Goal: Feedback & Contribution: Contribute content

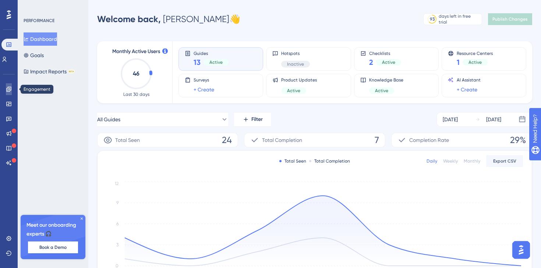
click at [10, 91] on icon at bounding box center [9, 89] width 6 height 6
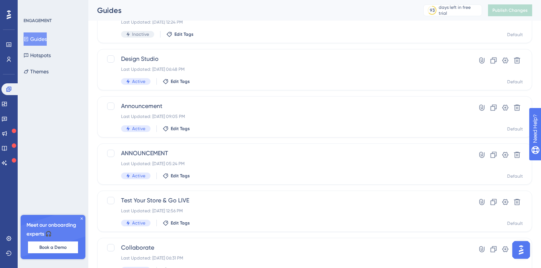
scroll to position [259, 0]
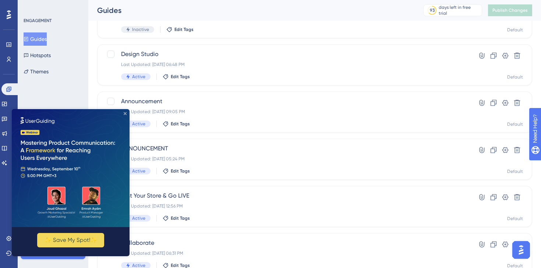
click at [124, 112] on icon "Close Preview" at bounding box center [125, 113] width 3 height 3
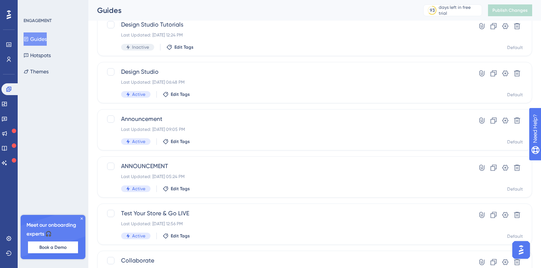
scroll to position [251, 0]
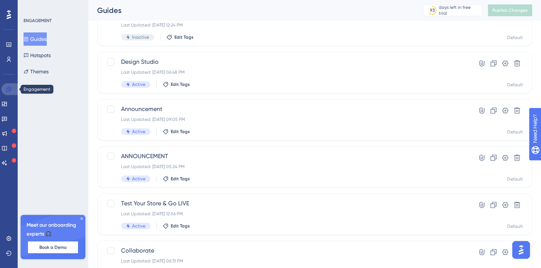
click at [10, 89] on icon at bounding box center [9, 89] width 6 height 6
click at [7, 104] on icon at bounding box center [4, 104] width 6 height 6
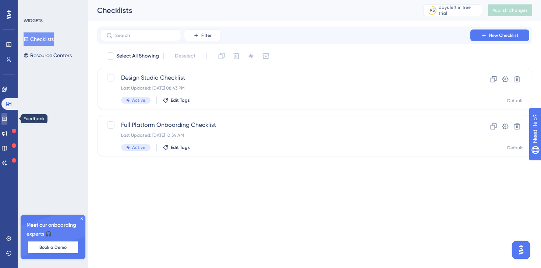
click at [7, 119] on icon at bounding box center [4, 119] width 5 height 5
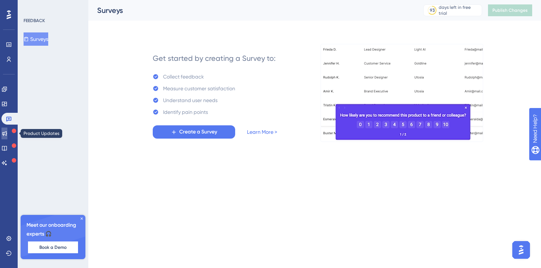
click at [7, 131] on icon at bounding box center [4, 133] width 5 height 5
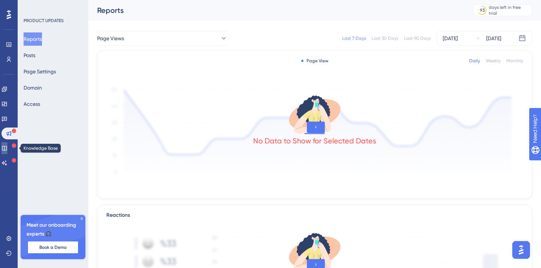
click at [7, 145] on icon at bounding box center [4, 148] width 6 height 6
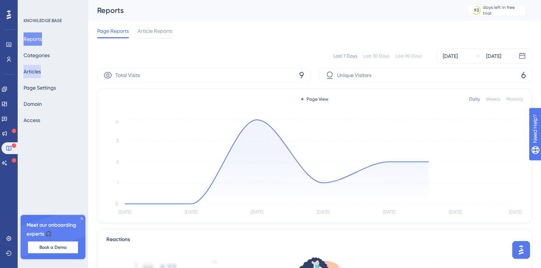
click at [41, 71] on button "Articles" at bounding box center [32, 71] width 17 height 13
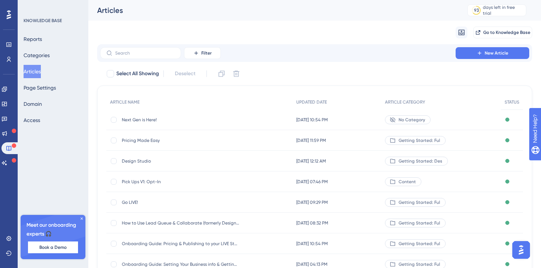
click at [146, 117] on span "Next Gen is Here!" at bounding box center [181, 120] width 118 height 6
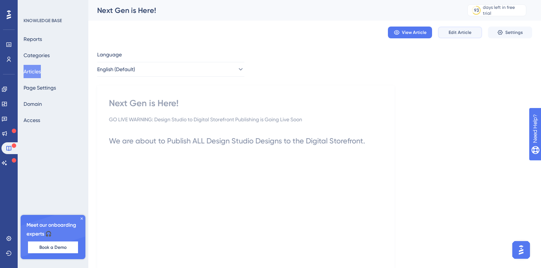
click at [452, 32] on span "Edit Article" at bounding box center [460, 32] width 23 height 6
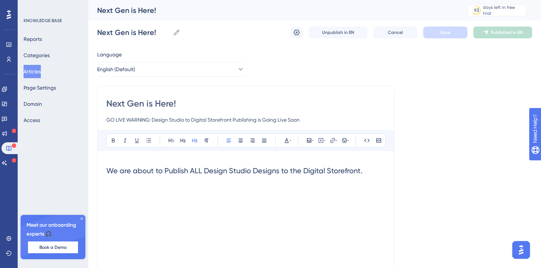
drag, startPoint x: 150, startPoint y: 119, endPoint x: 101, endPoint y: 119, distance: 49.3
drag, startPoint x: 288, startPoint y: 119, endPoint x: 240, endPoint y: 120, distance: 48.2
click at [240, 120] on input "We're LIVE: Design Studio to Digital Storefront Publishing is Going Live Soon" at bounding box center [245, 119] width 279 height 9
drag, startPoint x: 132, startPoint y: 119, endPoint x: 102, endPoint y: 119, distance: 30.2
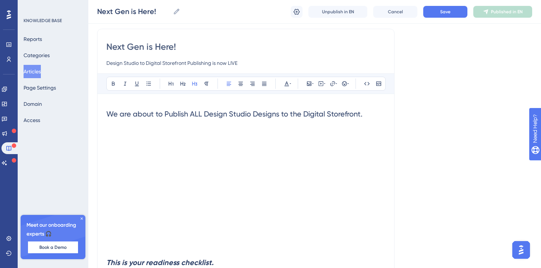
scroll to position [124, 0]
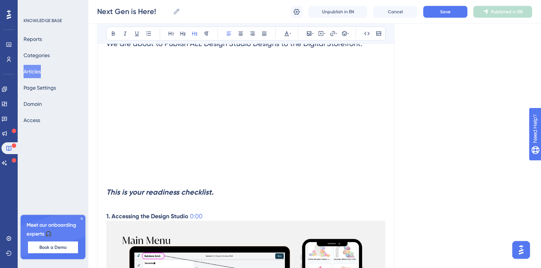
type input "Design Studio to Digital Storefront Publishing is now LIVE"
click at [352, 109] on div at bounding box center [245, 112] width 279 height 117
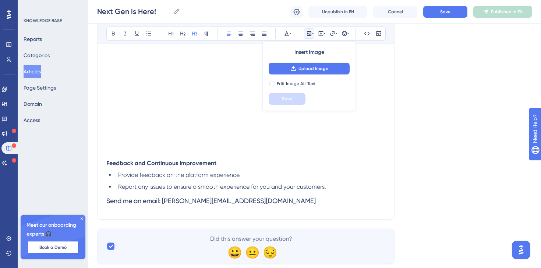
scroll to position [1809, 0]
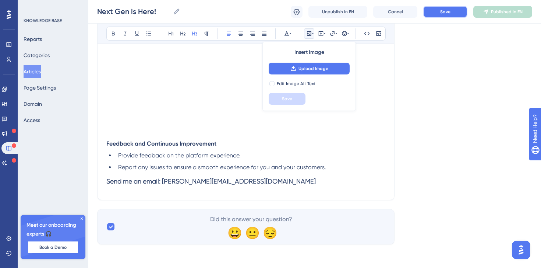
click at [452, 11] on button "Save" at bounding box center [445, 12] width 44 height 12
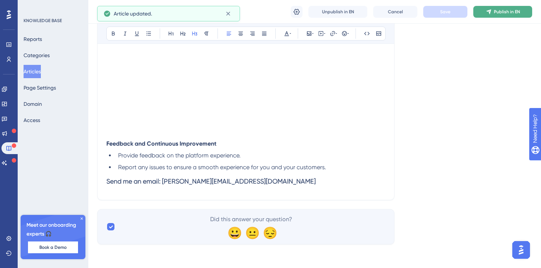
click at [498, 10] on span "Publish in EN" at bounding box center [507, 12] width 26 height 6
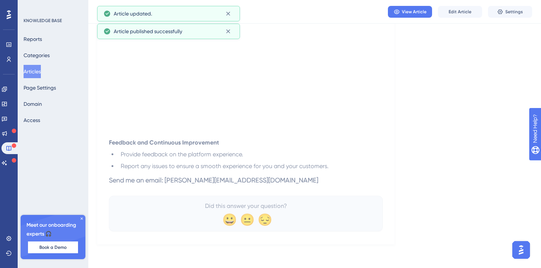
scroll to position [1760, 0]
